Goal: Task Accomplishment & Management: Manage account settings

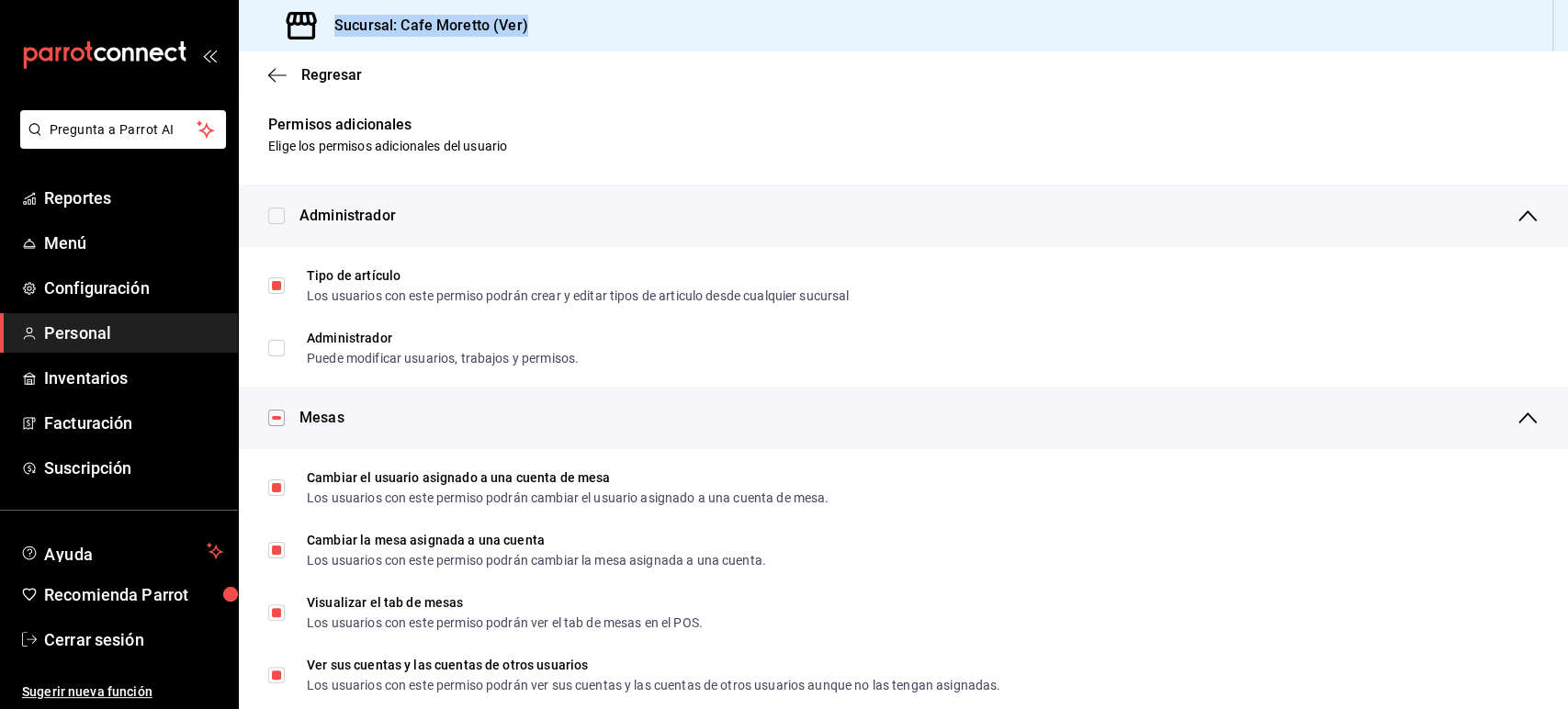
scroll to position [1258, 0]
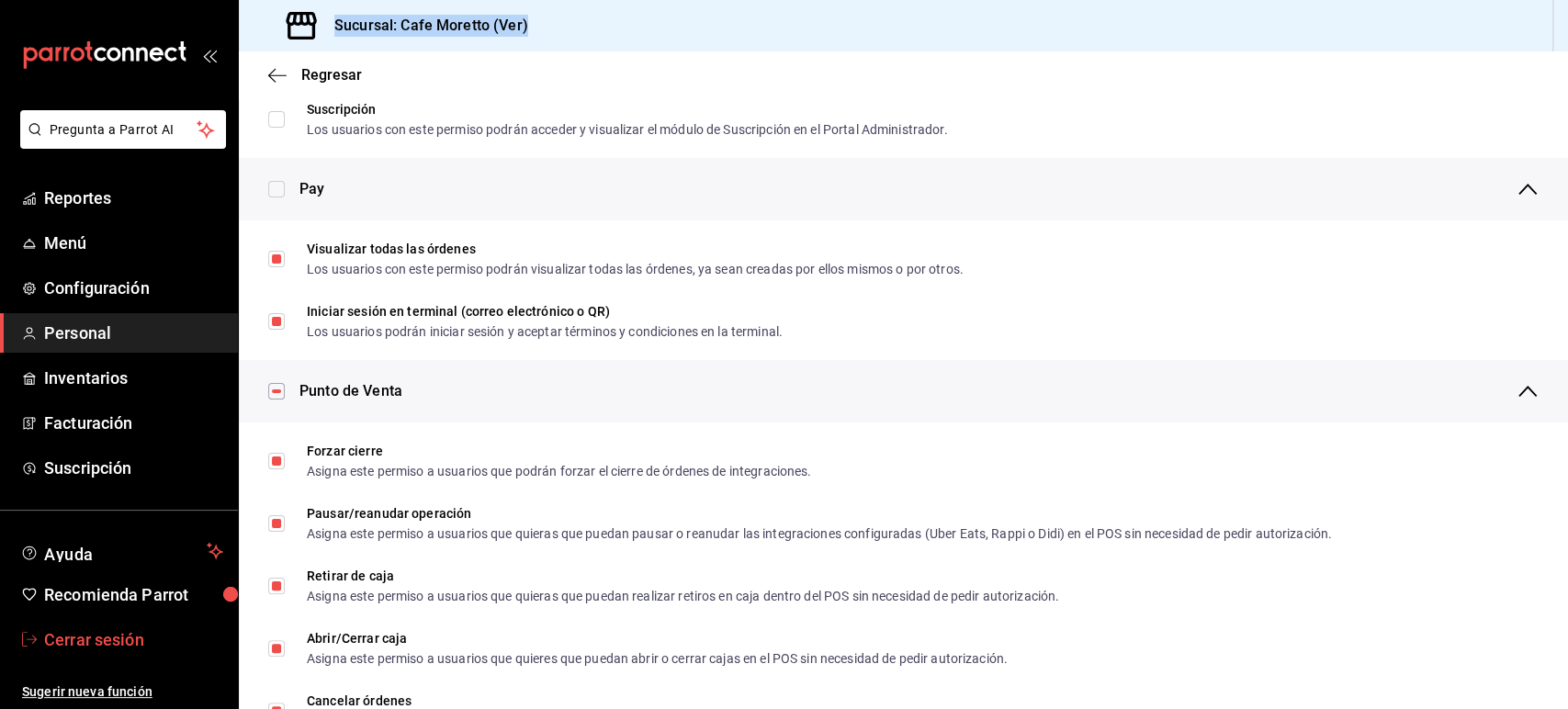
click at [128, 632] on span "Cerrar sesión" at bounding box center [134, 640] width 179 height 25
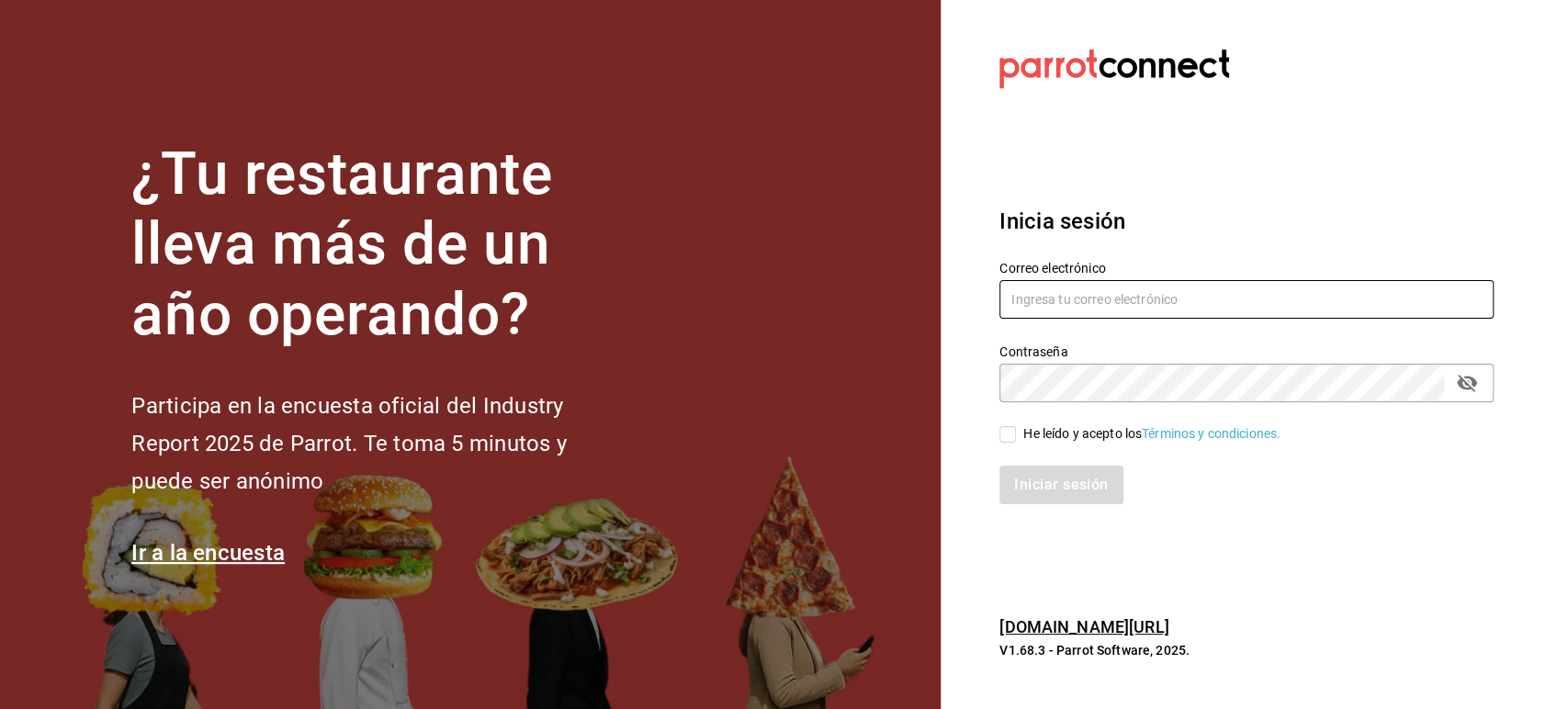
click at [1282, 303] on input "text" at bounding box center [1246, 300] width 494 height 39
paste input "[EMAIL_ADDRESS][DOMAIN_NAME]"
type input "[EMAIL_ADDRESS][DOMAIN_NAME]"
click at [1045, 439] on div "He leído y acepto los Términos y condiciones." at bounding box center [1152, 434] width 257 height 19
click at [1016, 439] on input "He leído y acepto los Términos y condiciones." at bounding box center [1007, 434] width 16 height 16
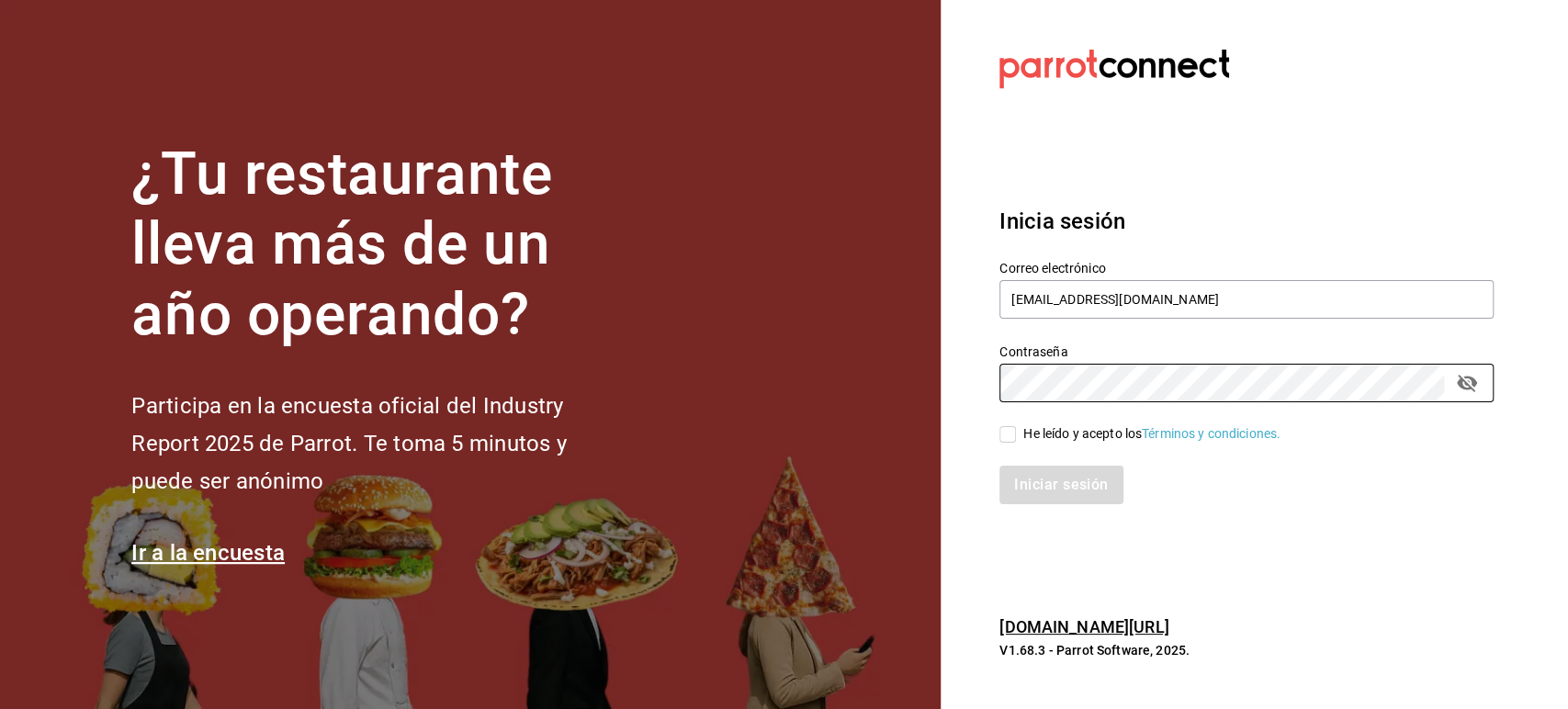
checkbox input "true"
click at [1048, 479] on button "Iniciar sesión" at bounding box center [1062, 486] width 125 height 39
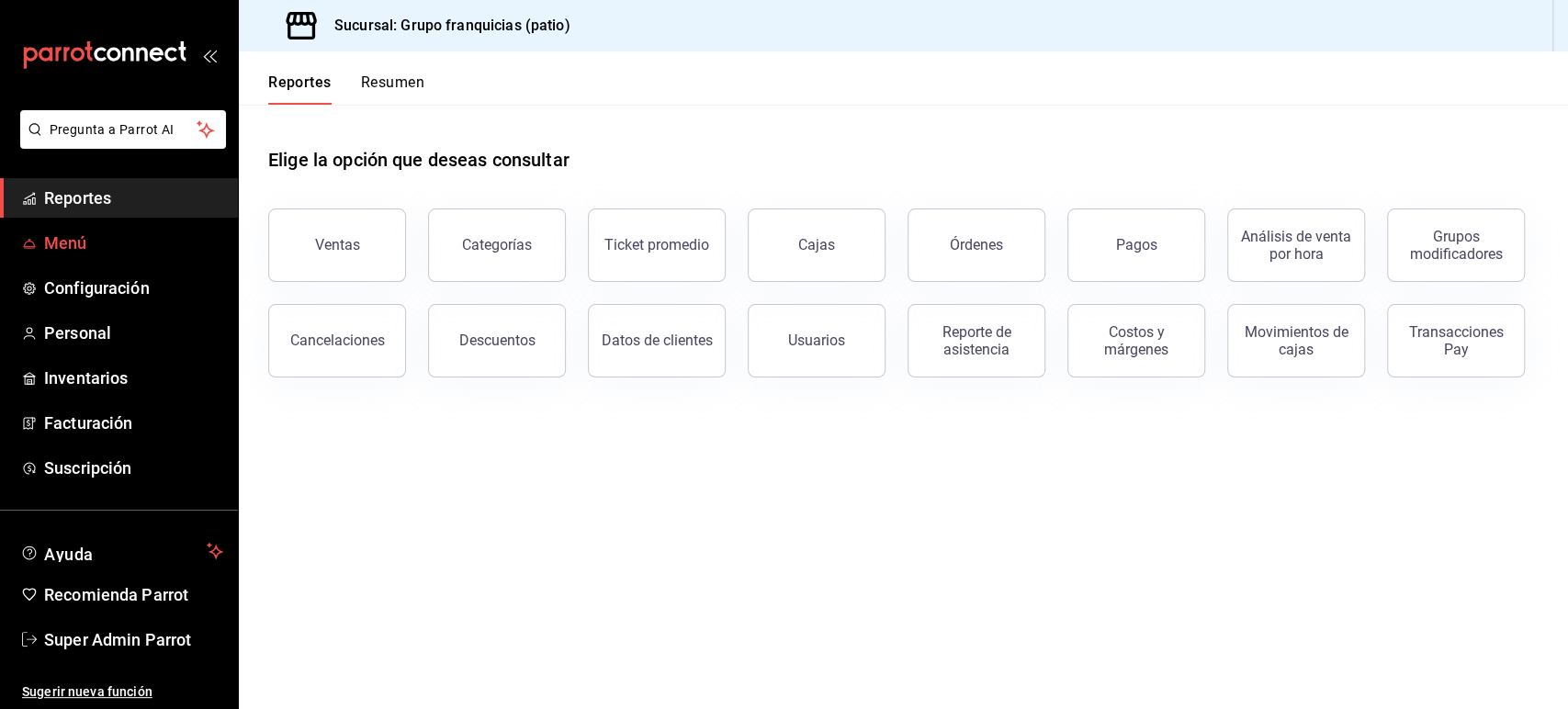
click at [71, 246] on span "Menú" at bounding box center [134, 243] width 179 height 25
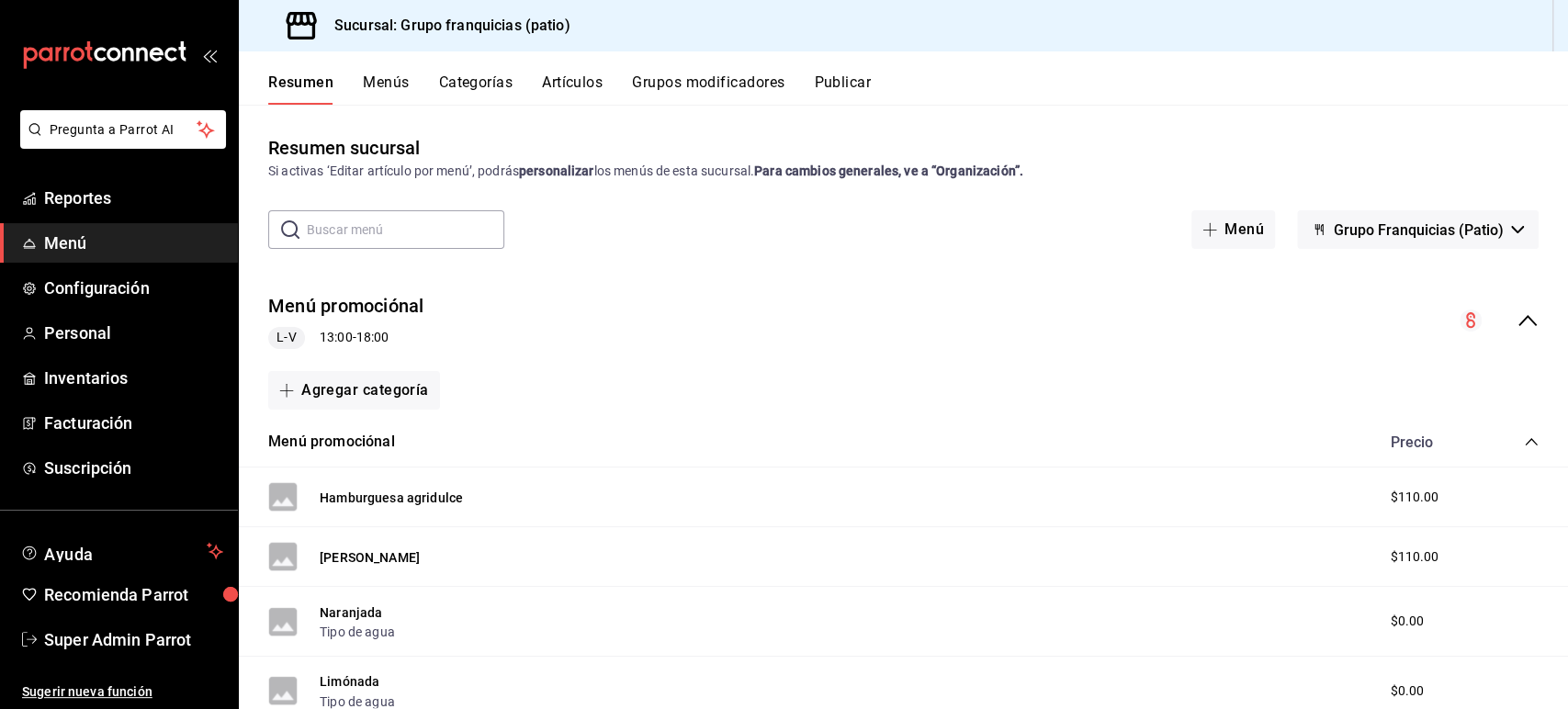
click at [1517, 309] on icon "collapse-menu-row" at bounding box center [1528, 320] width 22 height 22
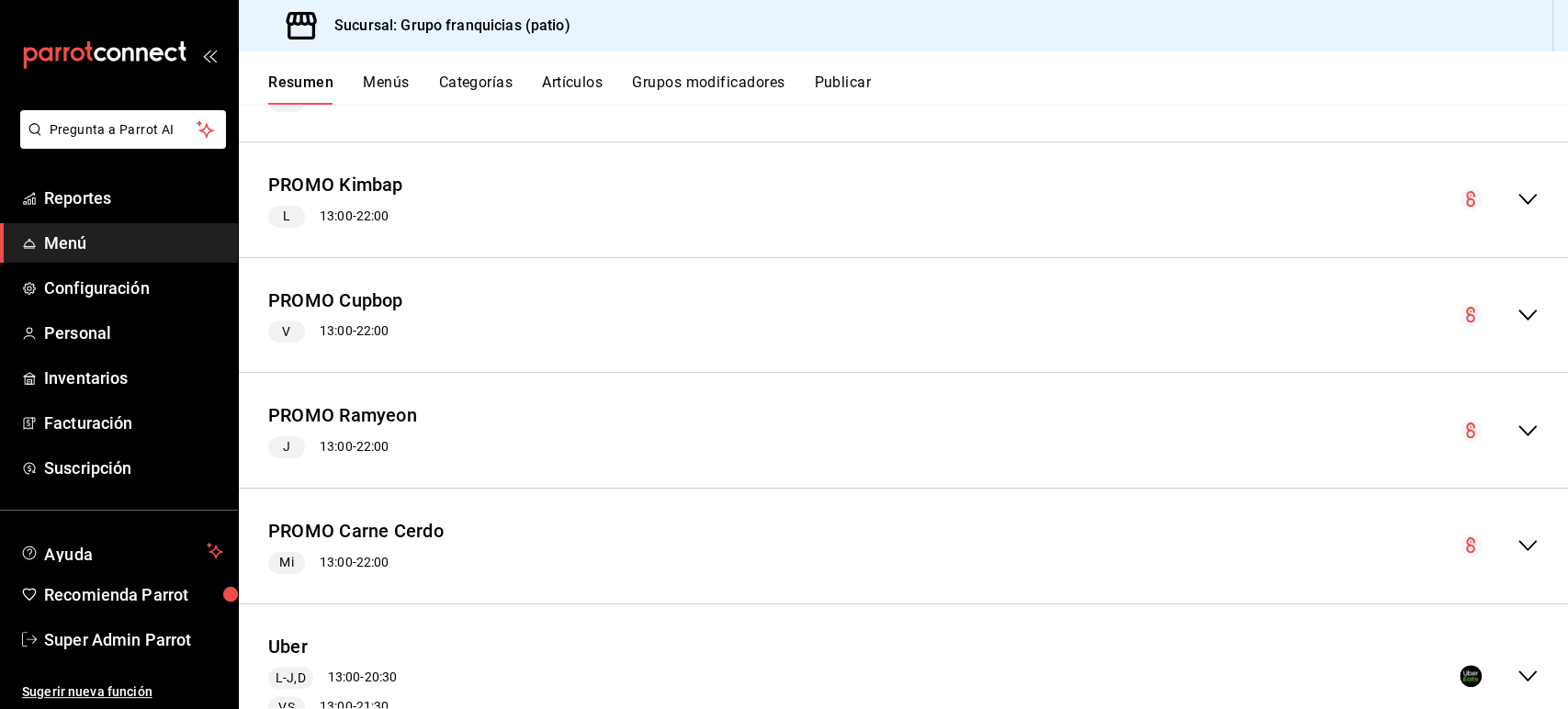
scroll to position [543, 0]
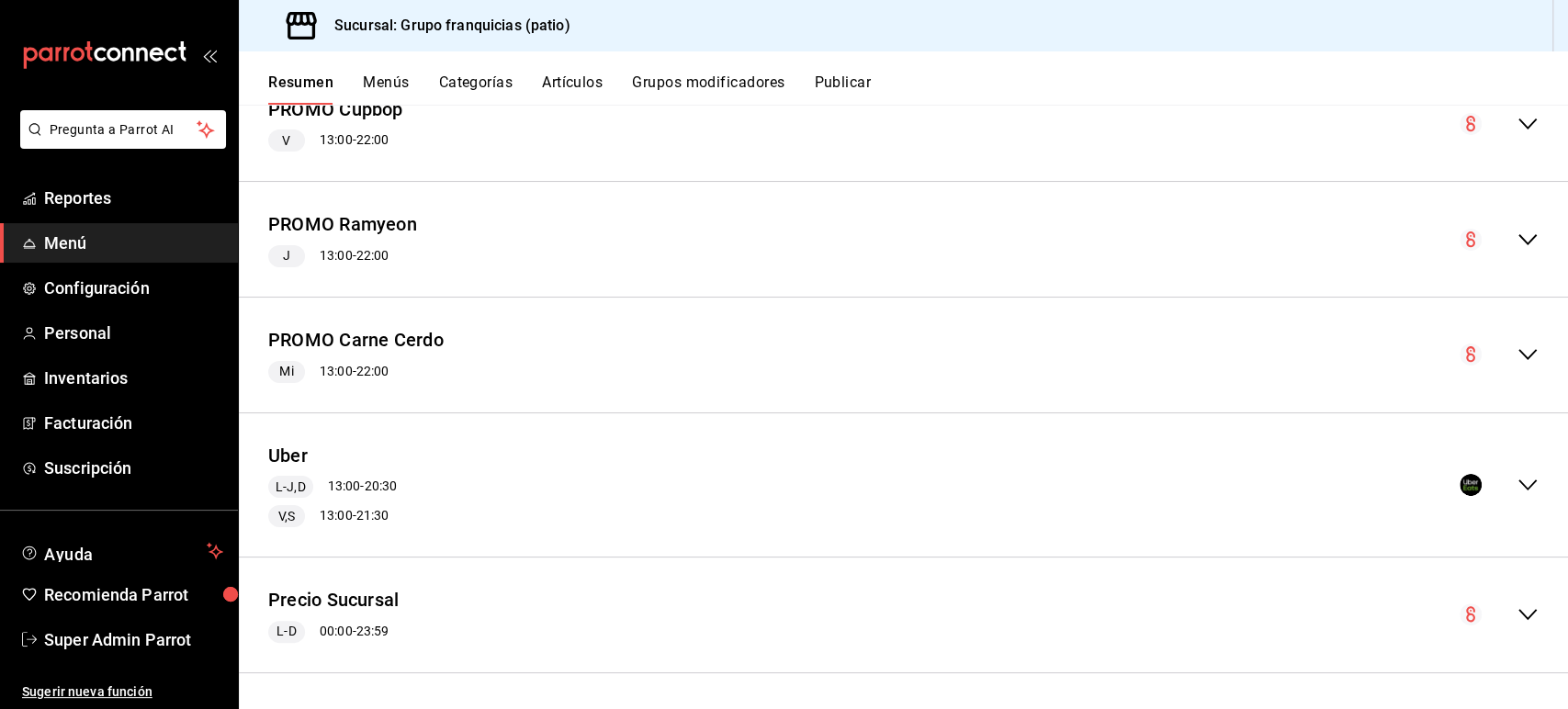
click at [373, 476] on div "L-J,D 13:00 - 20:30" at bounding box center [333, 486] width 129 height 22
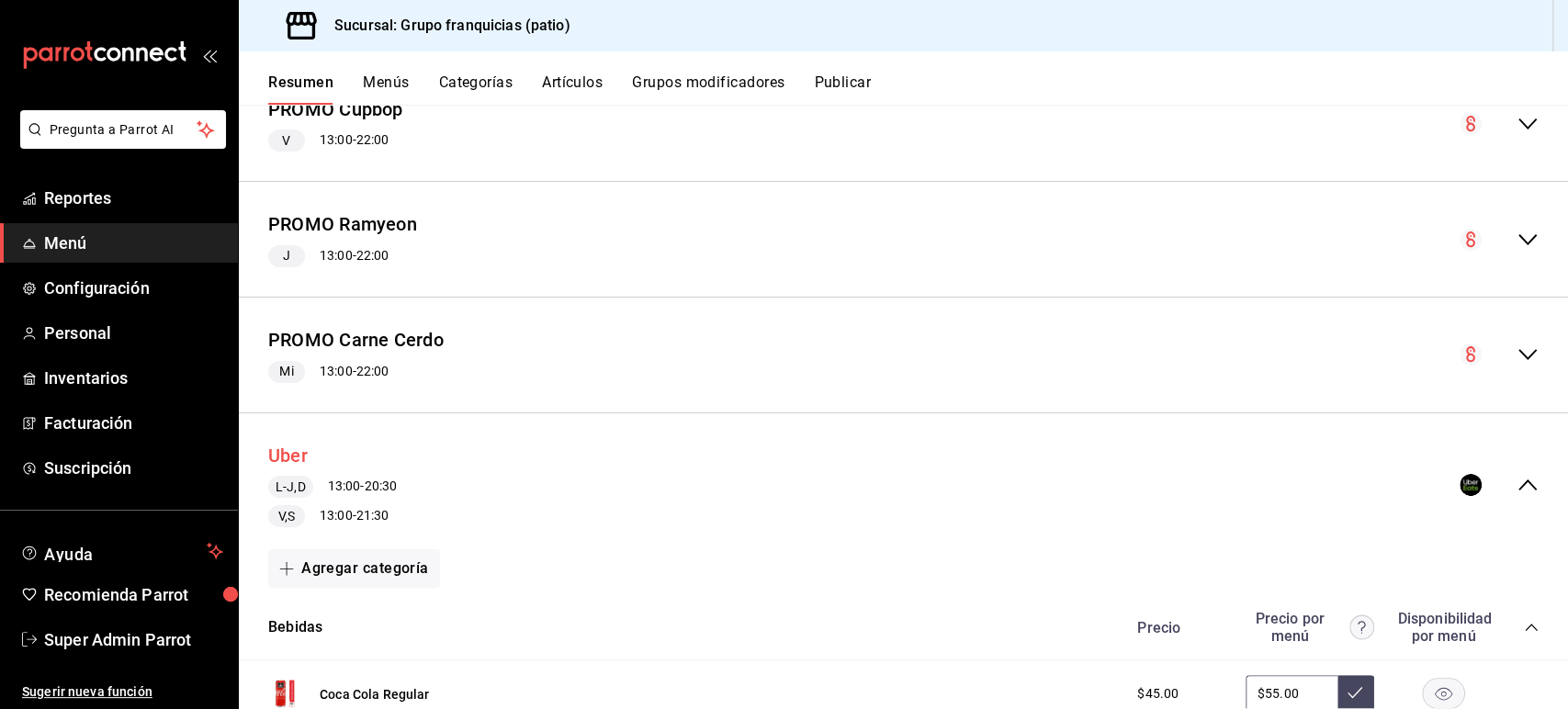
click at [280, 456] on button "Uber" at bounding box center [288, 457] width 39 height 27
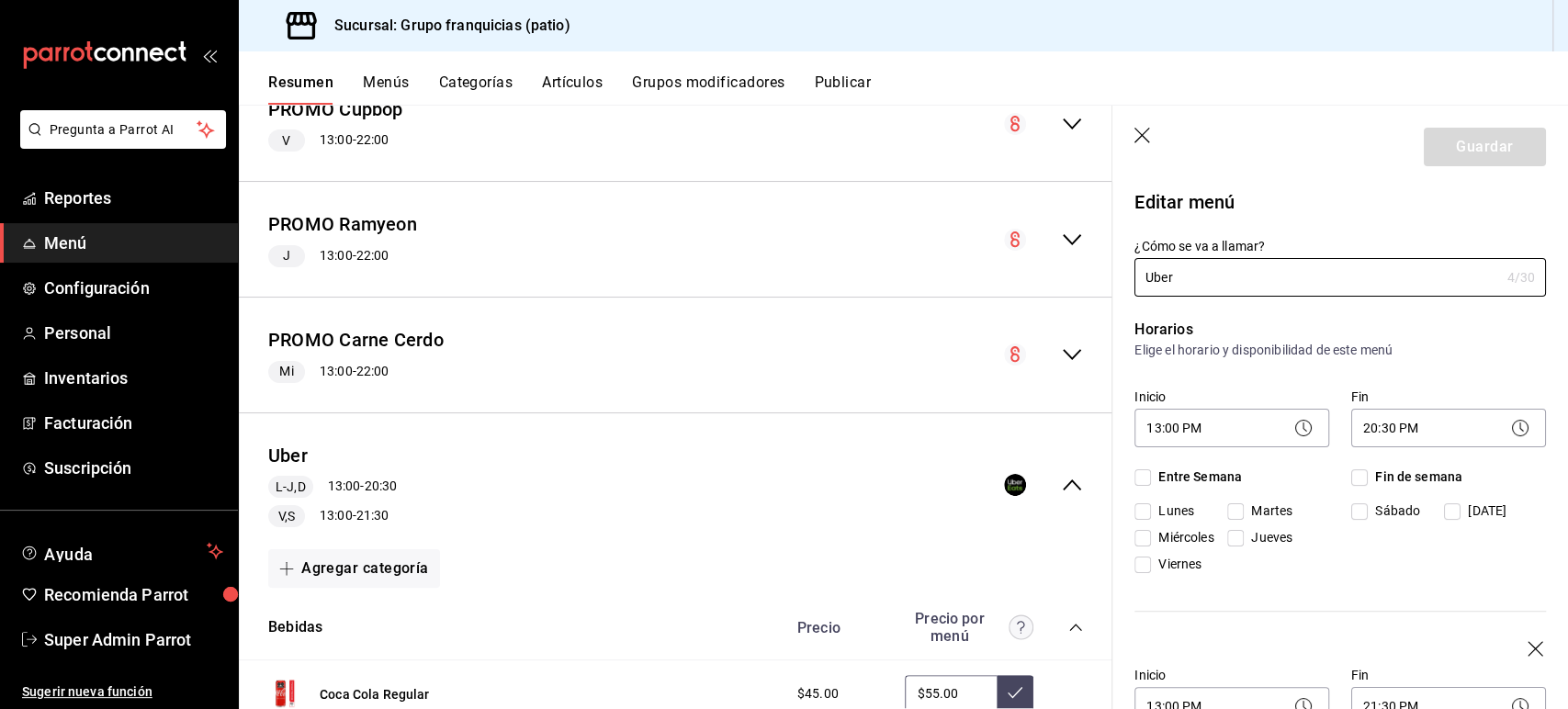
checkbox input "true"
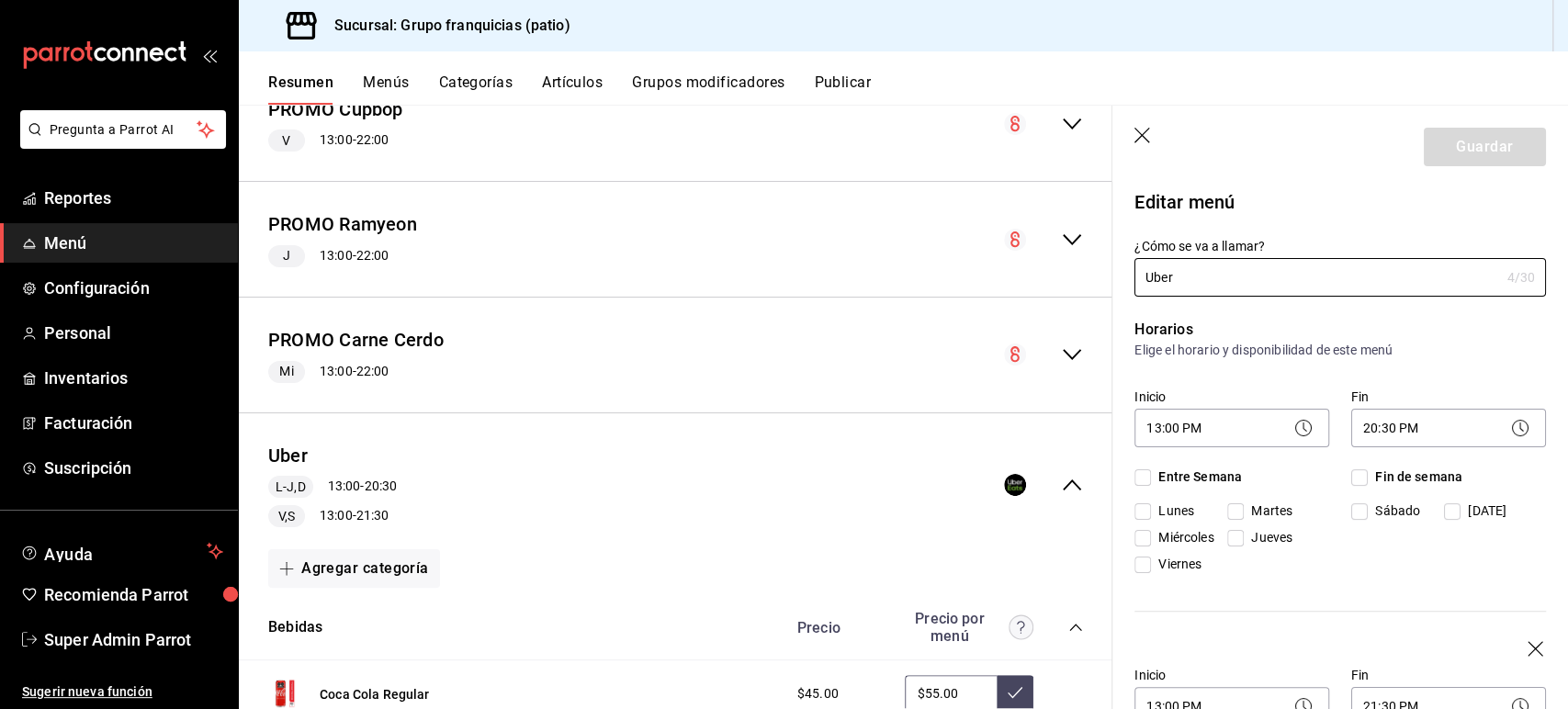
checkbox input "true"
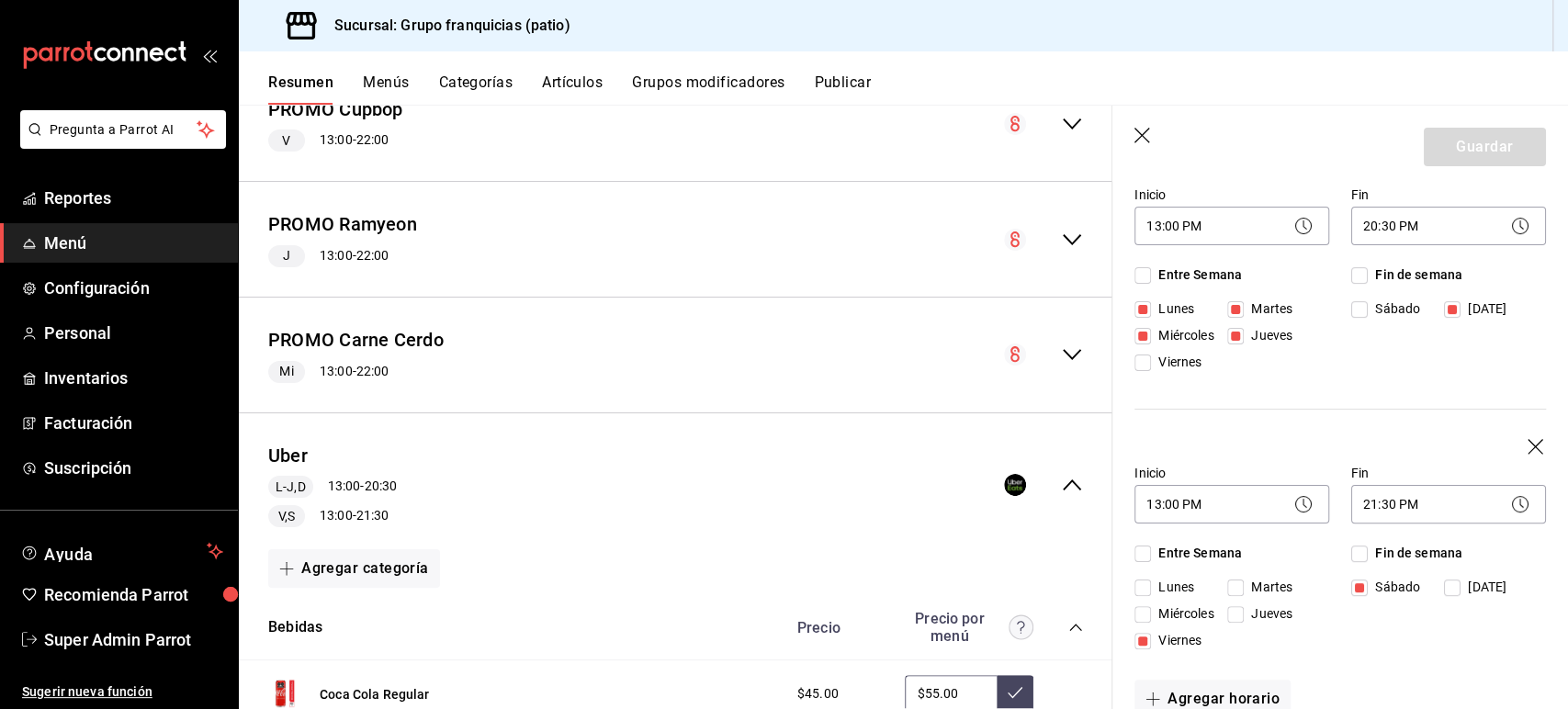
scroll to position [199, 0]
